Goal: Navigation & Orientation: Find specific page/section

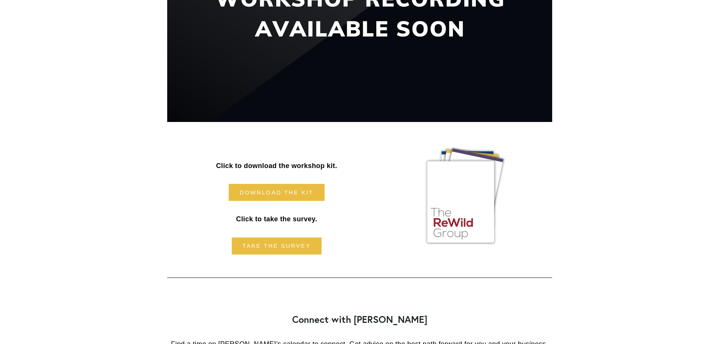
scroll to position [264, 0]
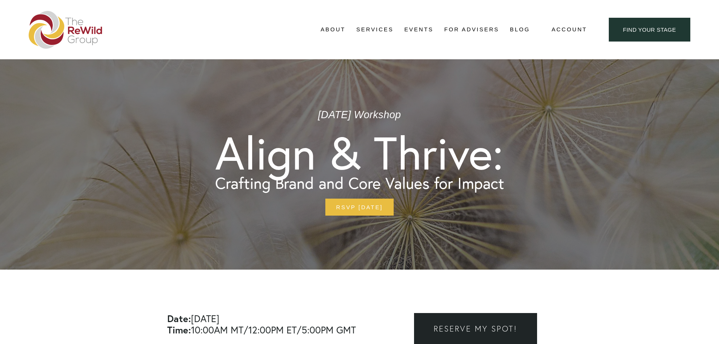
click at [471, 31] on link "For Advisers" at bounding box center [471, 29] width 55 height 11
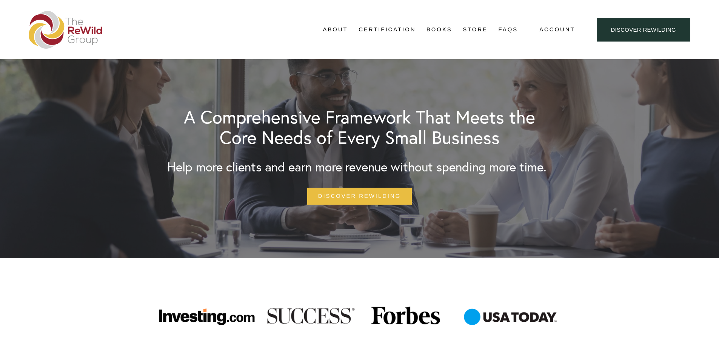
click at [621, 31] on link "Discover ReWilding" at bounding box center [644, 30] width 94 height 24
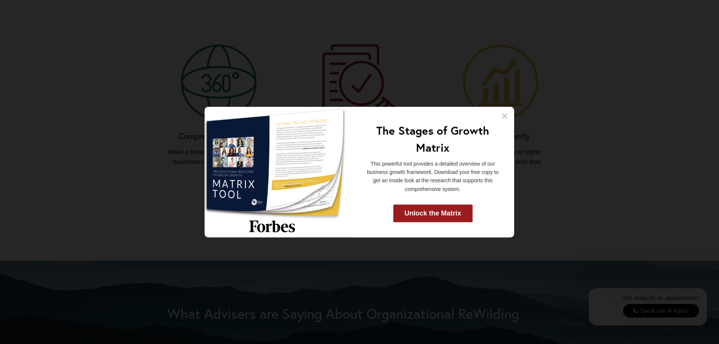
scroll to position [793, 0]
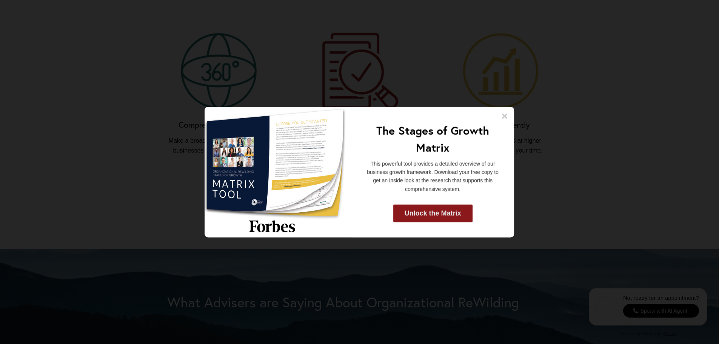
click at [419, 212] on link "Unlock the Matrix" at bounding box center [432, 214] width 79 height 18
